Goal: Information Seeking & Learning: Learn about a topic

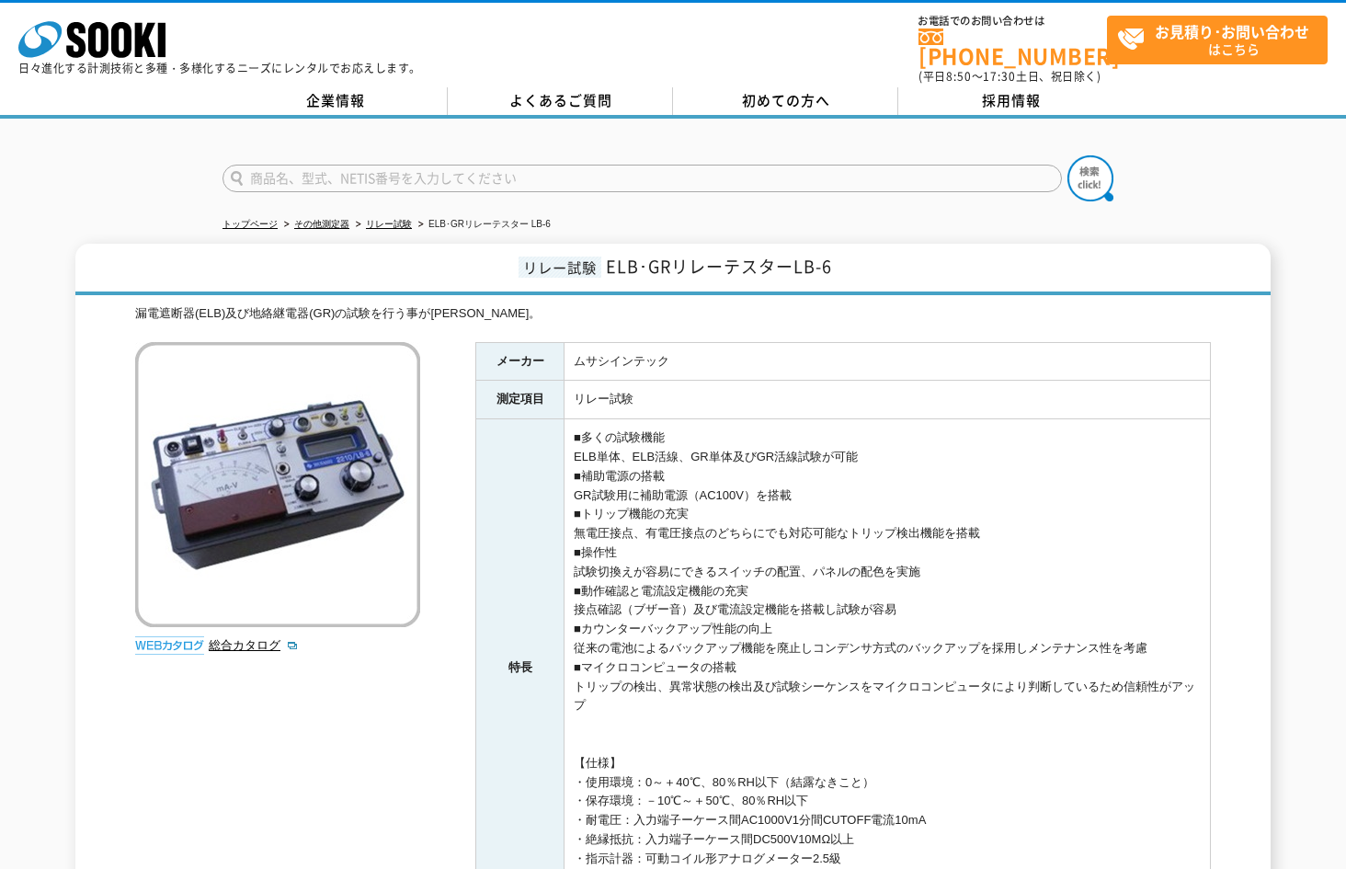
click at [609, 254] on span "ELB･GRリレーテスターLB-6" at bounding box center [719, 266] width 226 height 25
drag, startPoint x: 793, startPoint y: 254, endPoint x: 861, endPoint y: 258, distance: 69.1
click at [861, 258] on h1 "リレー試験 ELB･GRリレーテスターLB-6" at bounding box center [672, 269] width 1195 height 51
copy span "LB-6"
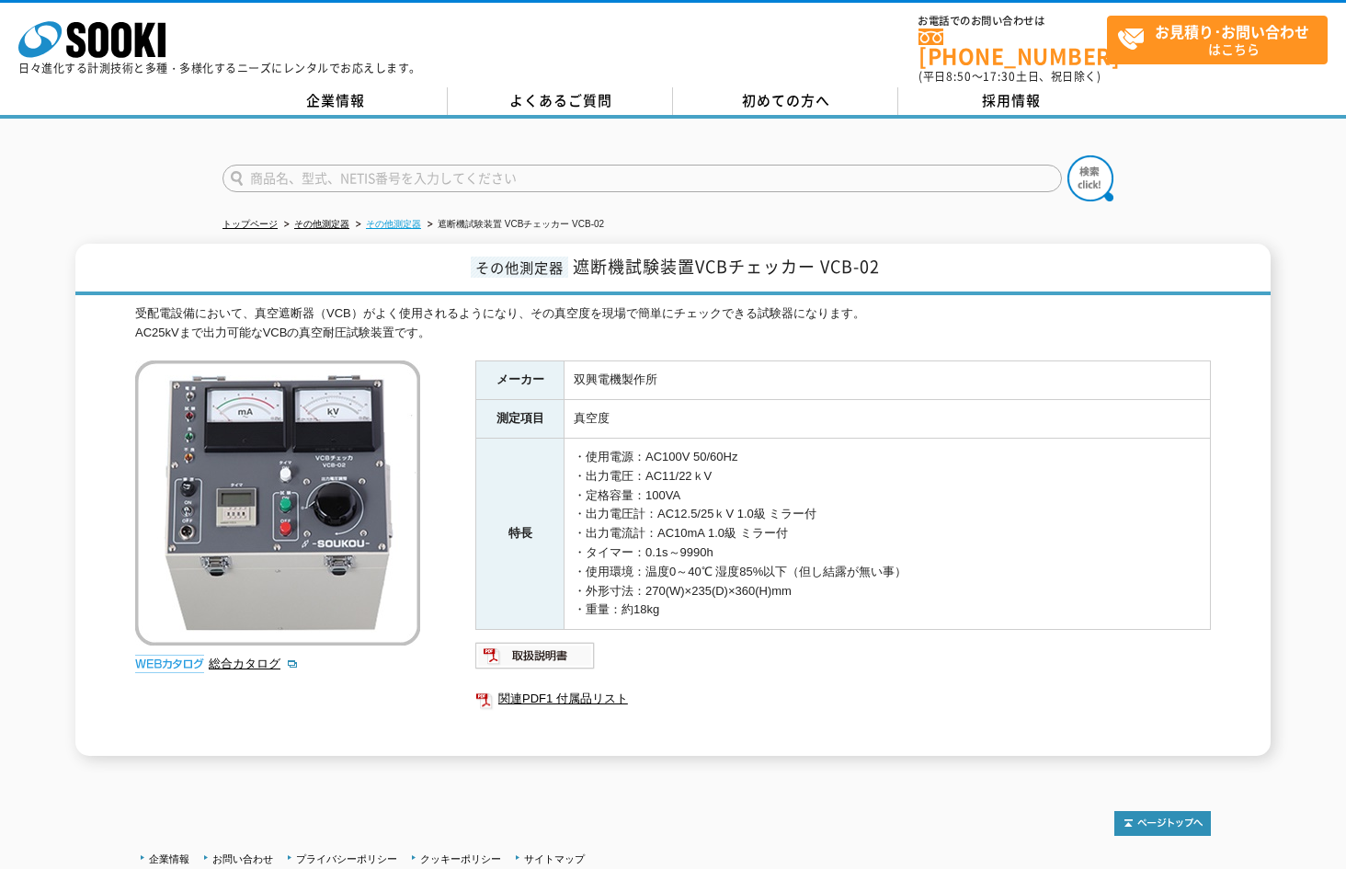
click at [407, 219] on link "その他測定器" at bounding box center [393, 224] width 55 height 10
